Goal: Transaction & Acquisition: Purchase product/service

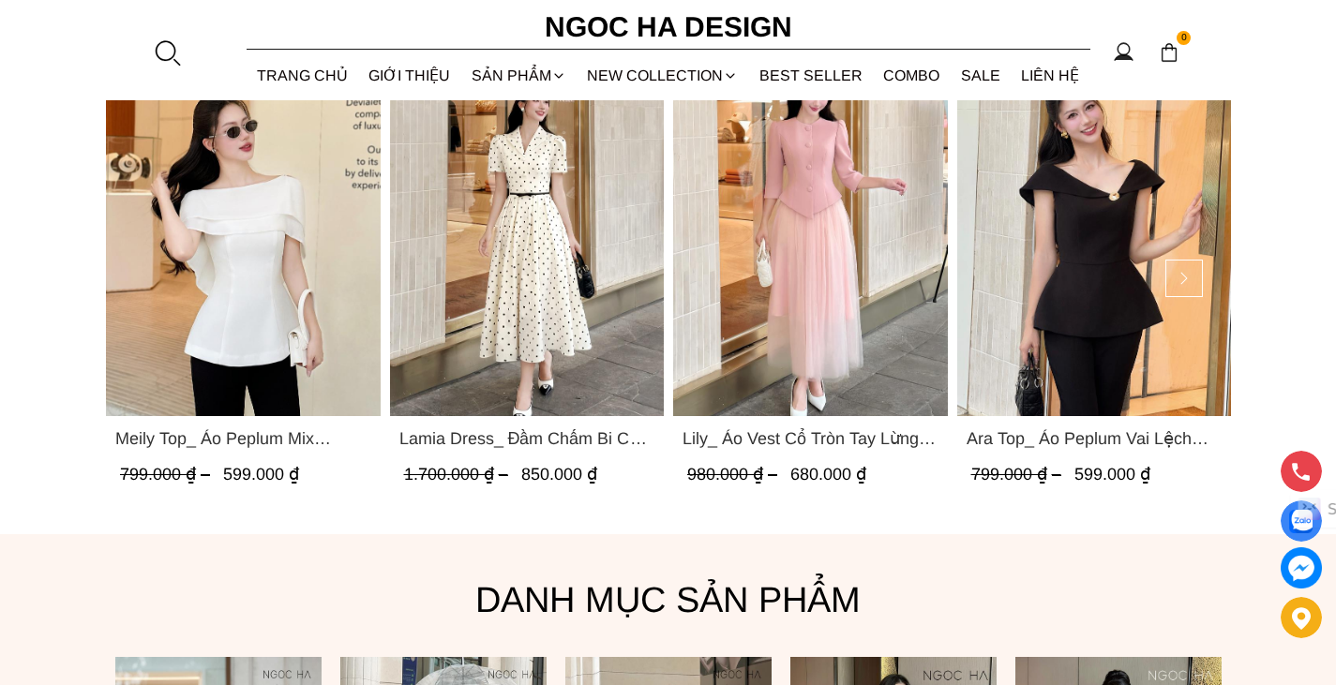
scroll to position [930, 0]
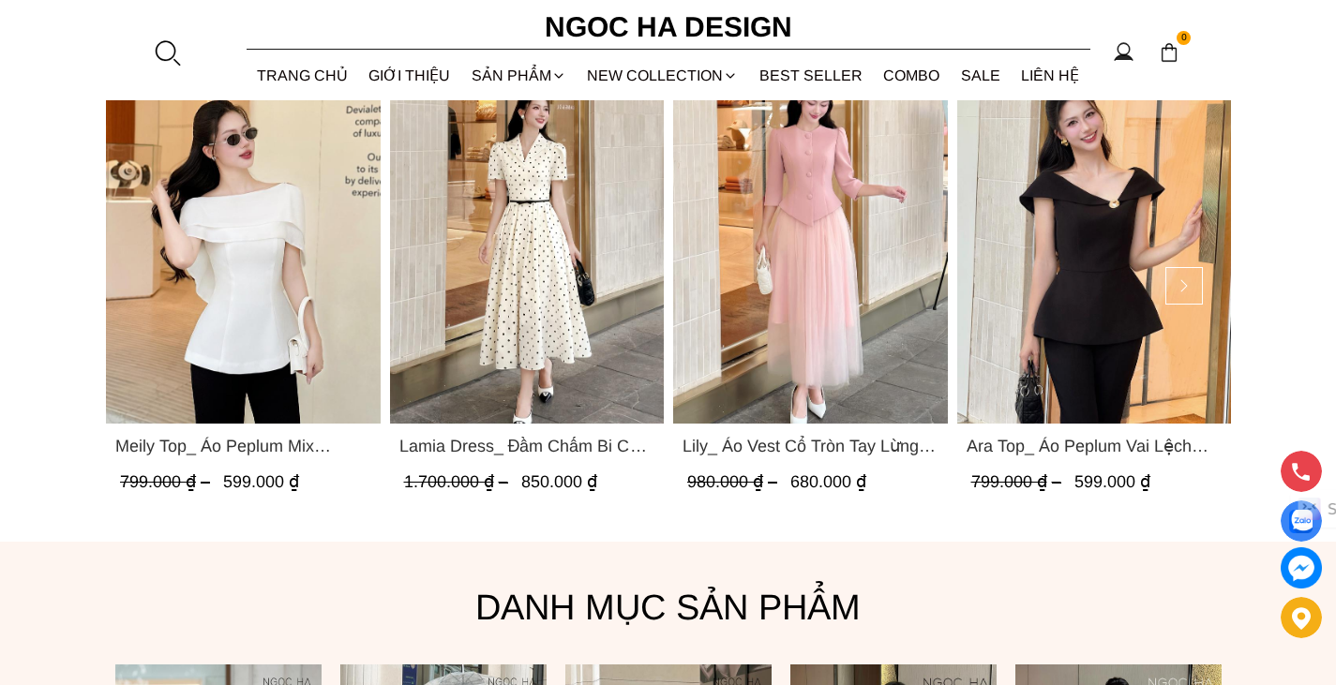
click at [540, 442] on span "Lamia Dress_ Đầm Chấm Bi Cổ Vest Màu Kem D1003" at bounding box center [527, 446] width 256 height 26
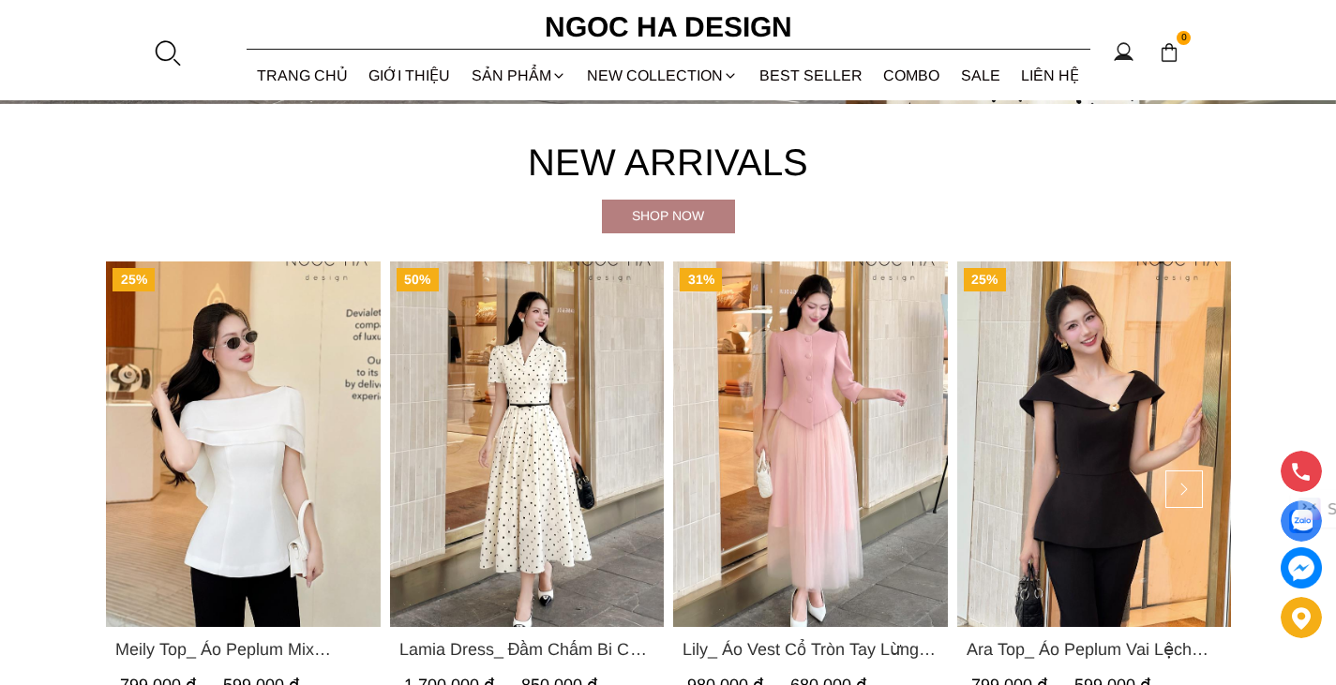
scroll to position [830, 0]
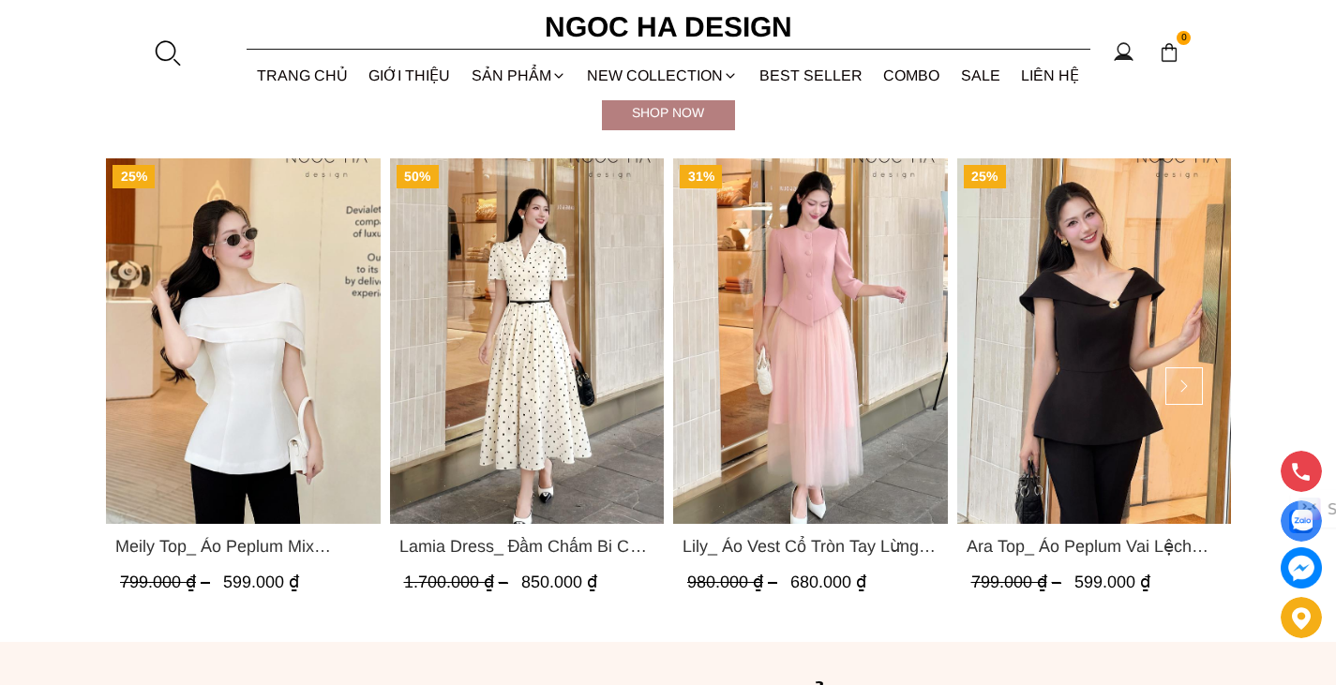
click at [487, 544] on span "Lamia Dress_ Đầm Chấm Bi Cổ Vest Màu Kem D1003" at bounding box center [527, 547] width 256 height 26
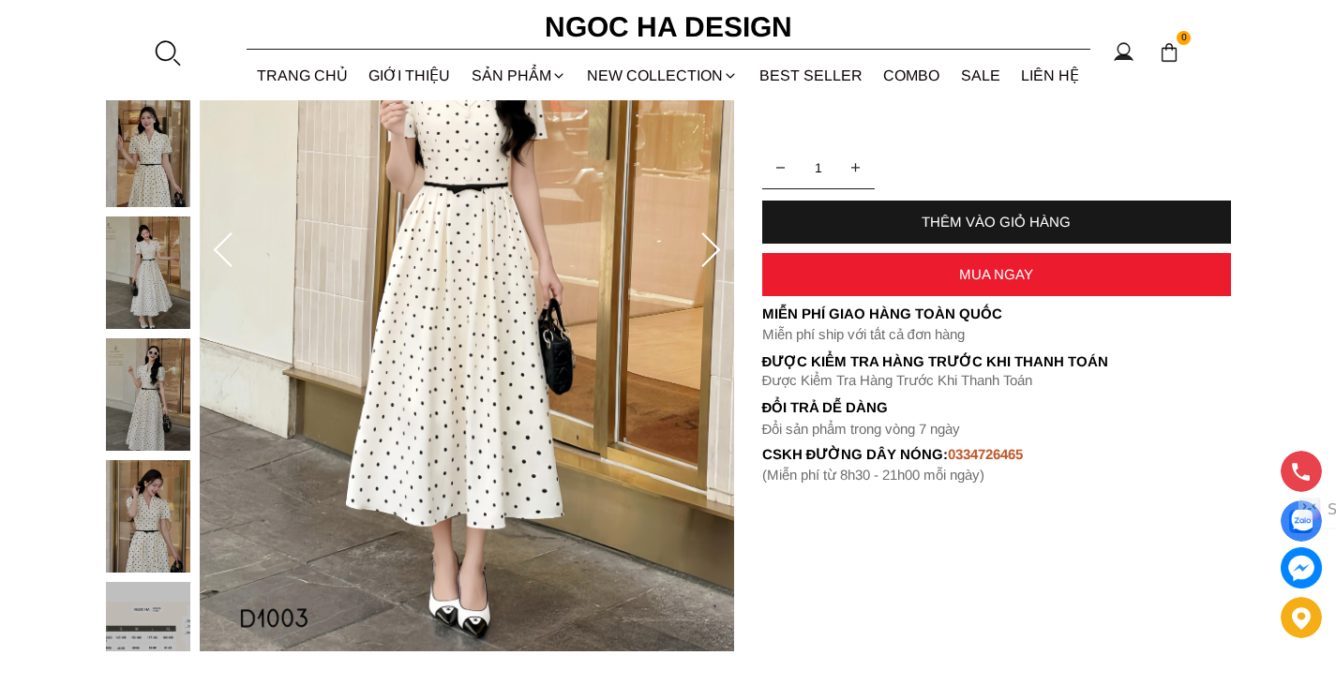
scroll to position [375, 0]
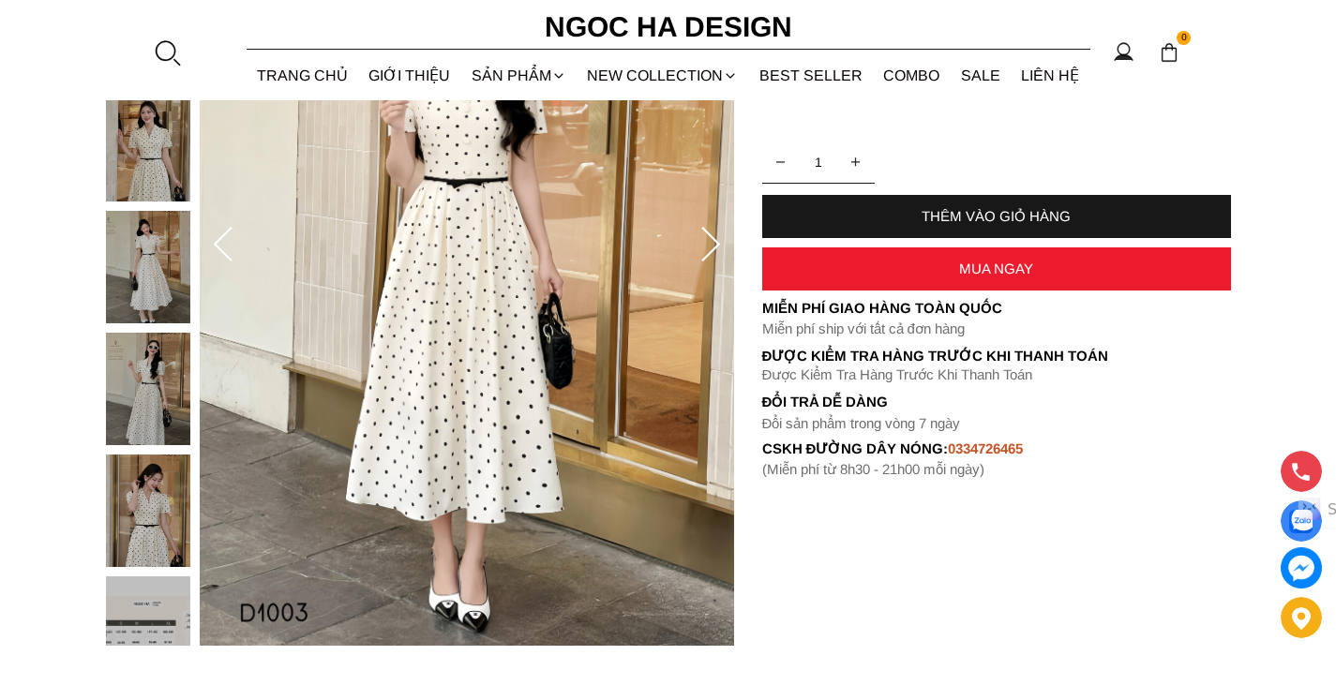
click at [150, 511] on img at bounding box center [148, 511] width 84 height 113
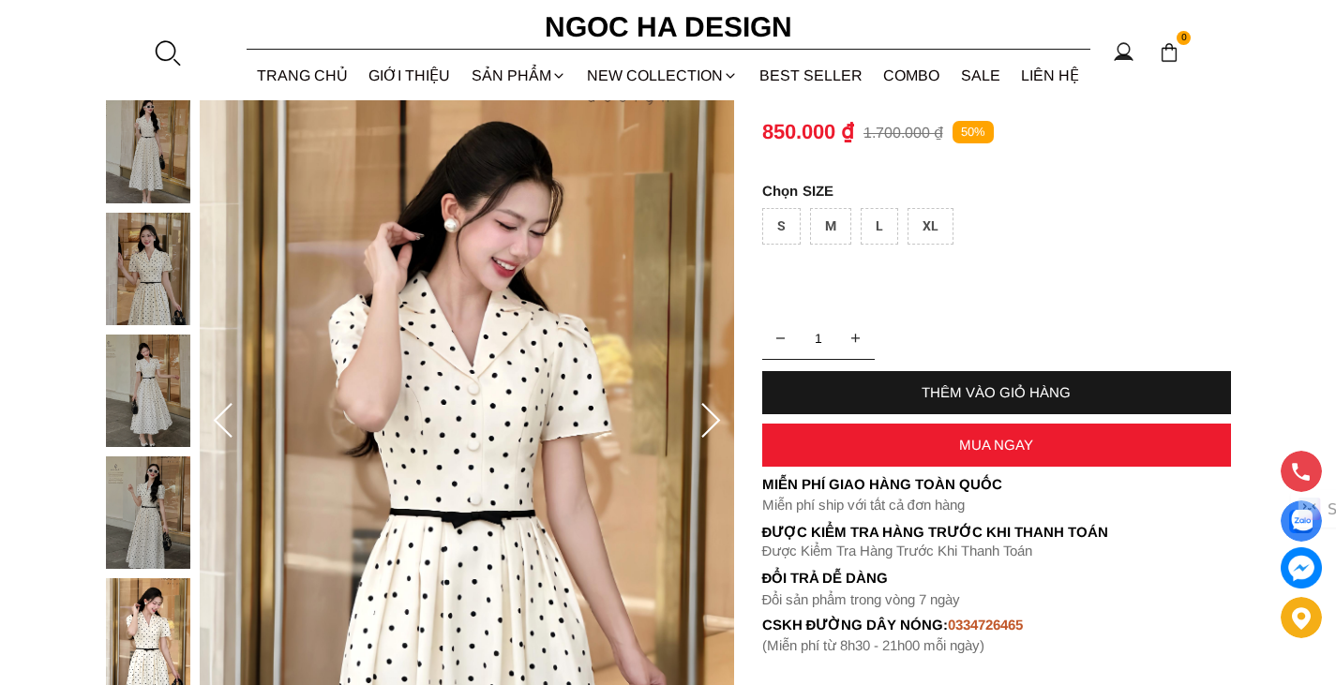
scroll to position [188, 0]
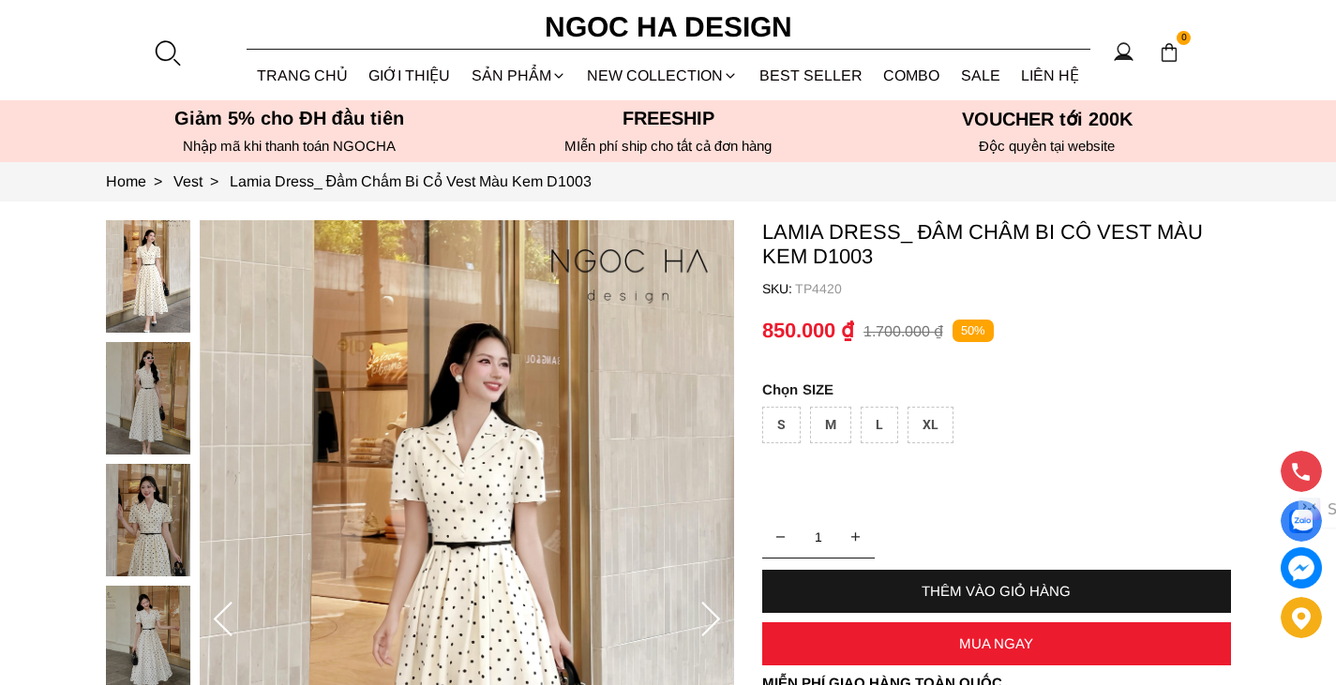
click at [884, 428] on div "L" at bounding box center [880, 425] width 38 height 37
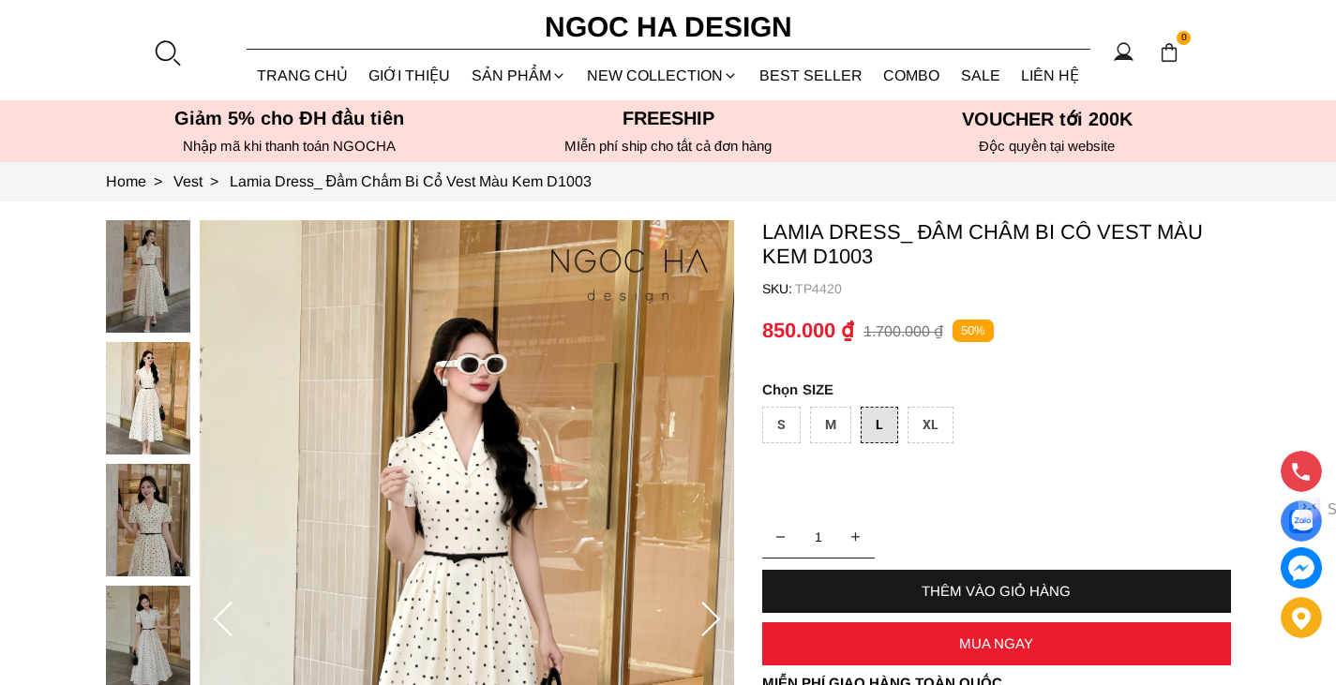
click at [996, 585] on div "THÊM VÀO GIỎ HÀNG" at bounding box center [996, 591] width 469 height 16
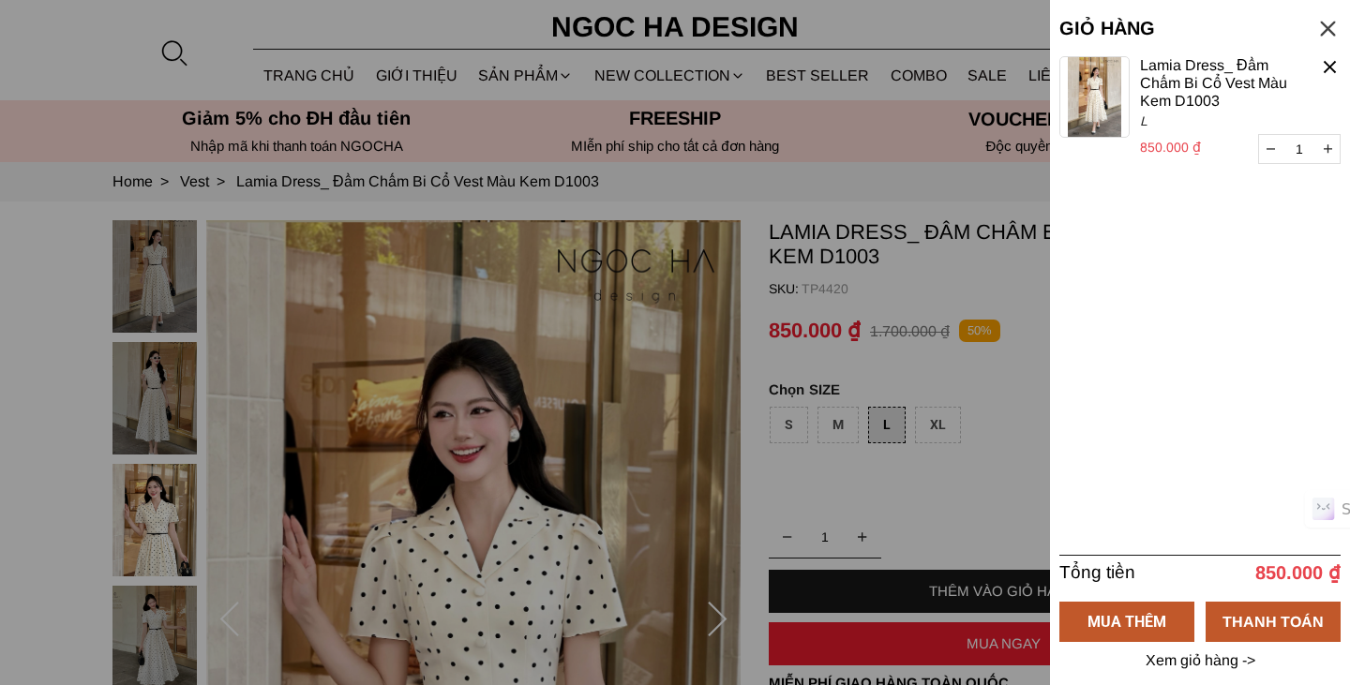
click at [1221, 659] on p "Xem giỏ hàng ->" at bounding box center [1200, 661] width 115 height 17
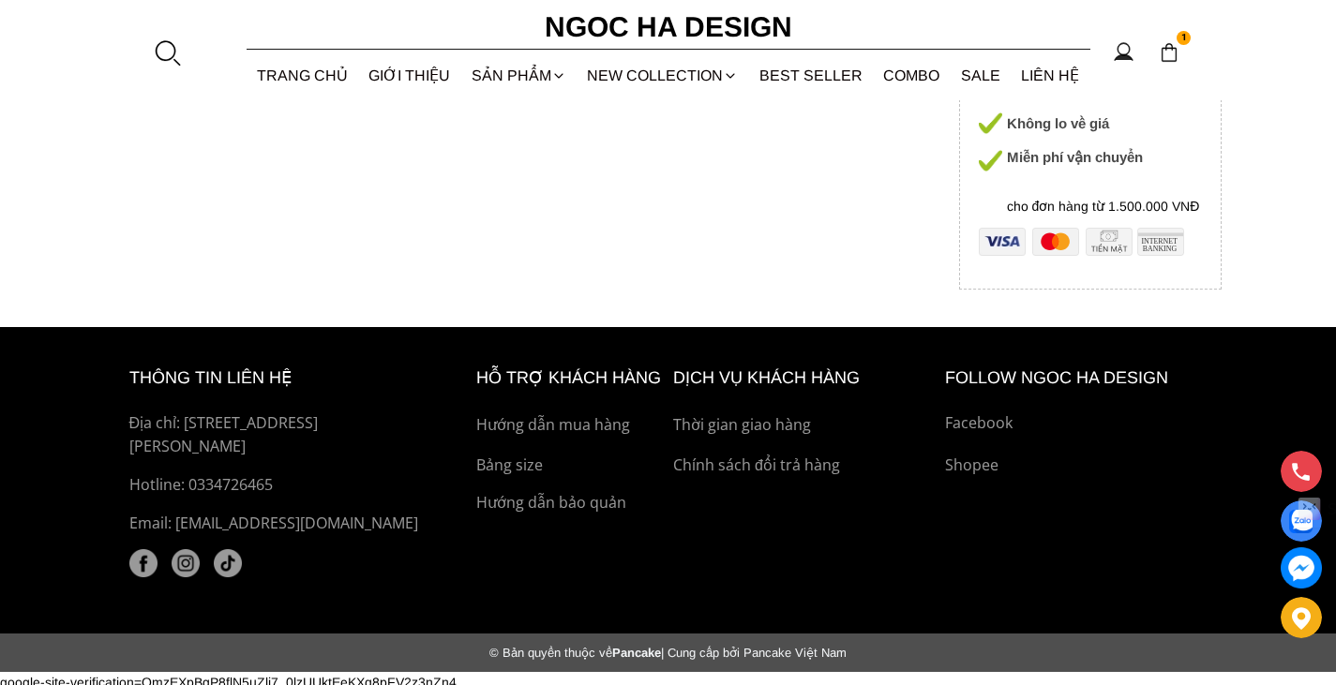
scroll to position [205, 0]
